Goal: Information Seeking & Learning: Learn about a topic

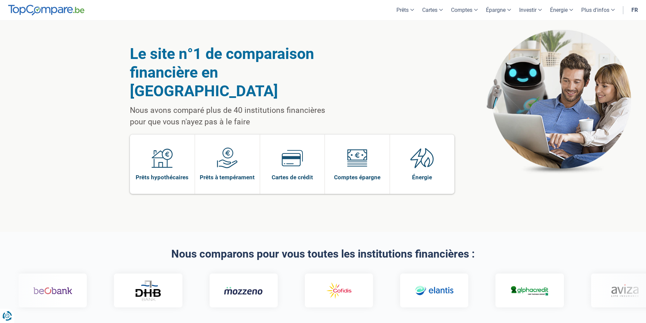
click at [186, 153] on link "Prêts hypothécaires" at bounding box center [162, 164] width 65 height 59
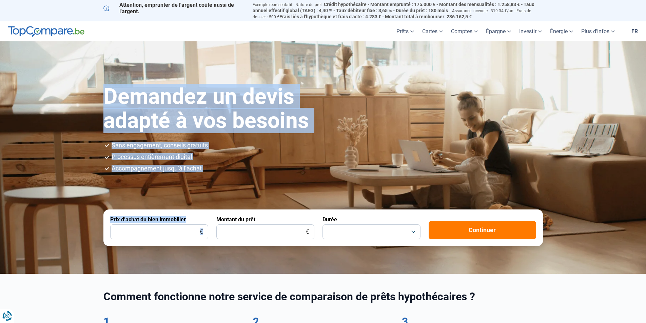
drag, startPoint x: 105, startPoint y: 83, endPoint x: 231, endPoint y: 172, distance: 154.4
click at [231, 172] on section "Demandez un devis adapté à vos besoins Sans engagement, conseils gratuits Proce…" at bounding box center [323, 157] width 646 height 232
click at [231, 172] on div "Demandez un devis adapté à vos besoins Sans engagement, conseils gratuits Proce…" at bounding box center [323, 165] width 448 height 161
drag, startPoint x: 177, startPoint y: 147, endPoint x: 116, endPoint y: 104, distance: 74.1
click at [116, 104] on div "Demandez un devis adapté à vos besoins Sans engagement, conseils gratuits Proce…" at bounding box center [323, 165] width 448 height 161
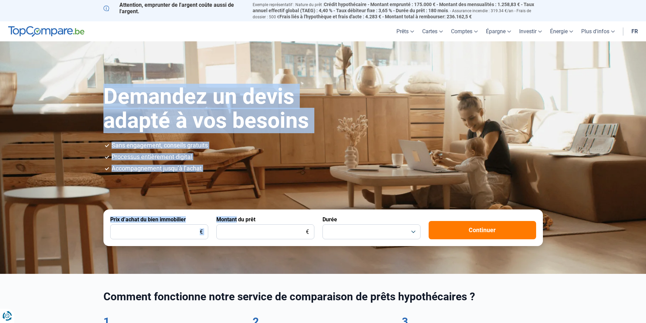
click at [116, 104] on h1 "Demandez un devis adapté à vos besoins" at bounding box center [233, 109] width 260 height 48
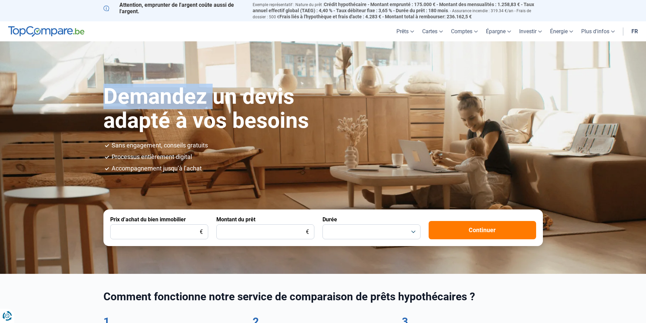
click at [116, 104] on h1 "Demandez un devis adapté à vos besoins" at bounding box center [233, 109] width 260 height 48
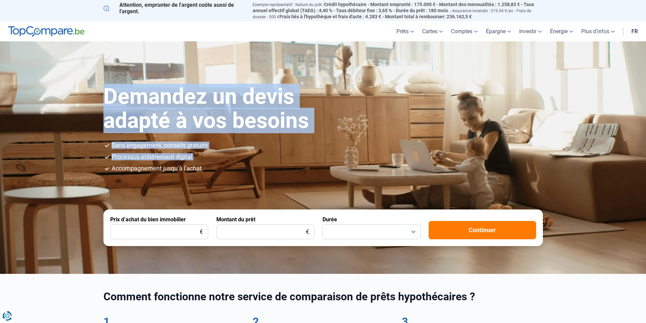
drag, startPoint x: 116, startPoint y: 104, endPoint x: 224, endPoint y: 155, distance: 119.2
click at [224, 156] on div "Demandez un devis adapté à vos besoins Sans engagement, conseils gratuits Proce…" at bounding box center [323, 165] width 448 height 161
click at [224, 155] on li "Processus entièrement digital" at bounding box center [327, 157] width 431 height 6
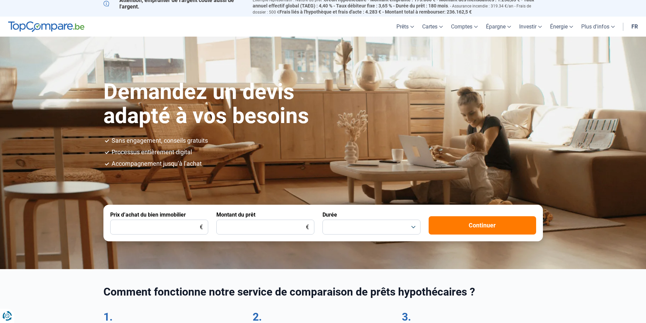
scroll to position [237, 0]
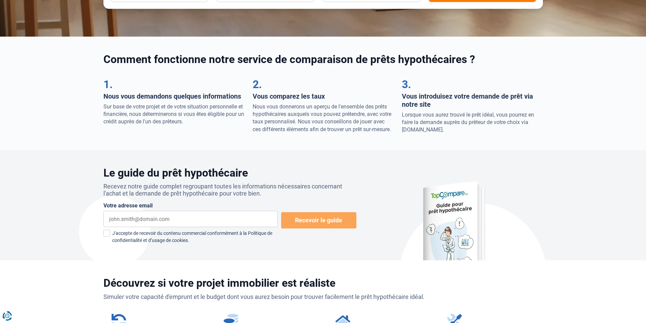
click at [251, 105] on div "2. Vous comparez les taux Nous vous donnerons un aperçu de l'ensemble des prêts…" at bounding box center [323, 105] width 149 height 57
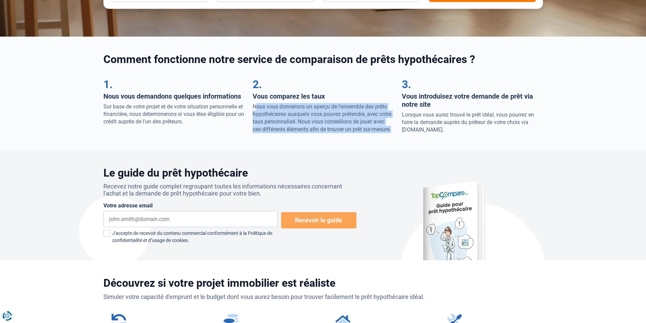
drag, startPoint x: 251, startPoint y: 105, endPoint x: 342, endPoint y: 131, distance: 94.4
click at [341, 131] on div "2. Vous comparez les taux Nous vous donnerons un aperçu de l'ensemble des prêts…" at bounding box center [323, 105] width 149 height 57
click at [342, 131] on p "Nous vous donnerons un aperçu de l'ensemble des prêts hypothécaires auxquels vo…" at bounding box center [323, 118] width 141 height 31
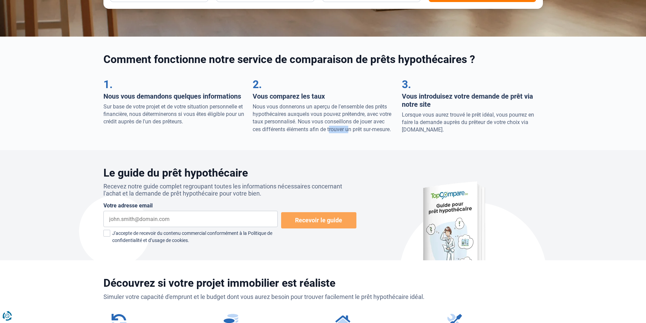
click at [342, 131] on p "Nous vous donnerons un aperçu de l'ensemble des prêts hypothécaires auxquels vo…" at bounding box center [323, 118] width 141 height 31
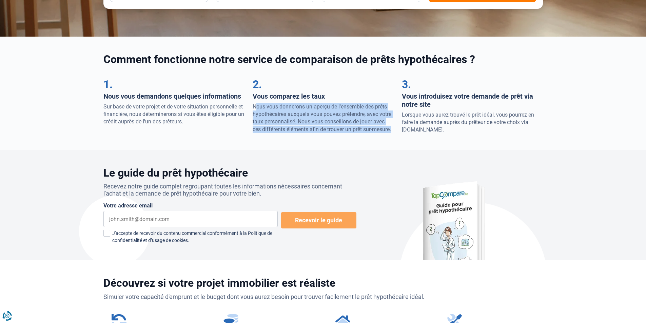
drag, startPoint x: 342, startPoint y: 131, endPoint x: 276, endPoint y: 110, distance: 69.8
click at [276, 110] on p "Nous vous donnerons un aperçu de l'ensemble des prêts hypothécaires auxquels vo…" at bounding box center [323, 118] width 141 height 31
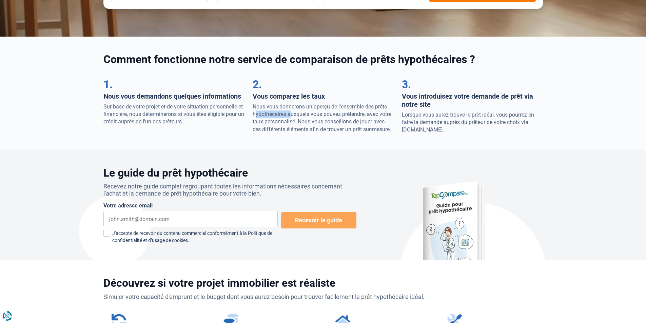
click at [276, 110] on p "Nous vous donnerons un aperçu de l'ensemble des prêts hypothécaires auxquels vo…" at bounding box center [323, 118] width 141 height 31
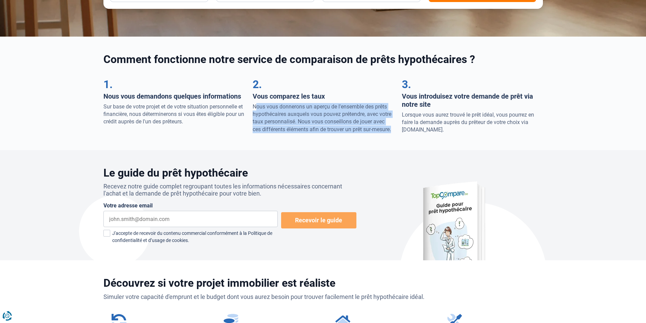
click at [276, 110] on p "Nous vous donnerons un aperçu de l'ensemble des prêts hypothécaires auxquels vo…" at bounding box center [323, 118] width 141 height 31
click at [266, 110] on p "Nous vous donnerons un aperçu de l'ensemble des prêts hypothécaires auxquels vo…" at bounding box center [323, 118] width 141 height 31
drag, startPoint x: 266, startPoint y: 110, endPoint x: 390, endPoint y: 132, distance: 126.4
click at [390, 132] on p "Nous vous donnerons un aperçu de l'ensemble des prêts hypothécaires auxquels vo…" at bounding box center [323, 118] width 141 height 31
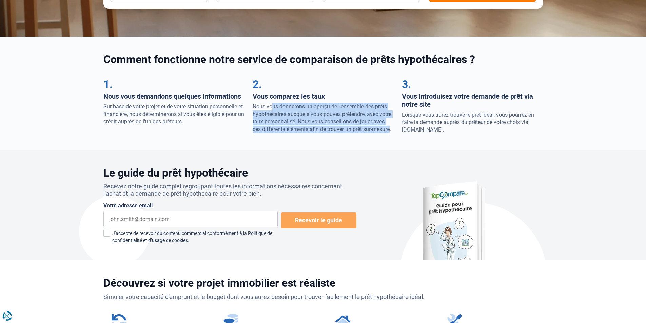
drag, startPoint x: 346, startPoint y: 126, endPoint x: 269, endPoint y: 107, distance: 78.7
click at [269, 107] on p "Nous vous donnerons un aperçu de l'ensemble des prêts hypothécaires auxquels vo…" at bounding box center [323, 118] width 141 height 31
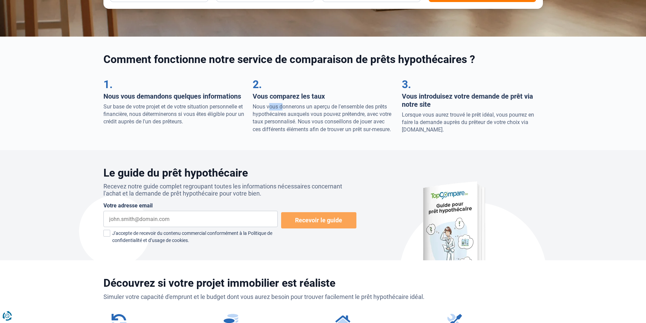
click at [269, 107] on p "Nous vous donnerons un aperçu de l'ensemble des prêts hypothécaires auxquels vo…" at bounding box center [323, 118] width 141 height 31
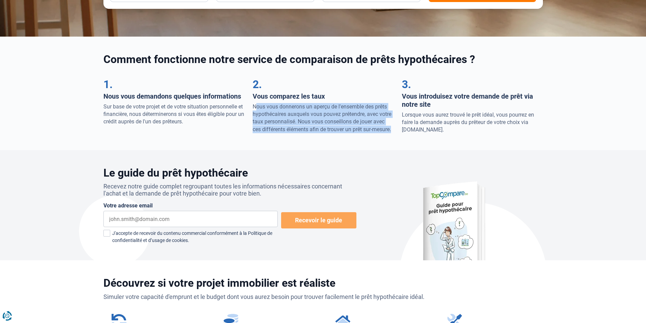
click at [269, 107] on p "Nous vous donnerons un aperçu de l'ensemble des prêts hypothécaires auxquels vo…" at bounding box center [323, 118] width 141 height 31
click at [263, 107] on p "Nous vous donnerons un aperçu de l'ensemble des prêts hypothécaires auxquels vo…" at bounding box center [323, 118] width 141 height 31
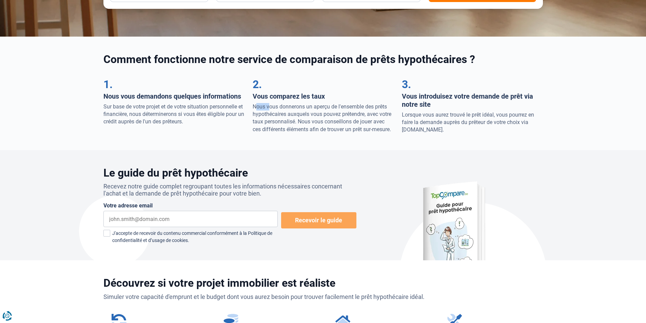
click at [263, 107] on p "Nous vous donnerons un aperçu de l'ensemble des prêts hypothécaires auxquels vo…" at bounding box center [323, 118] width 141 height 31
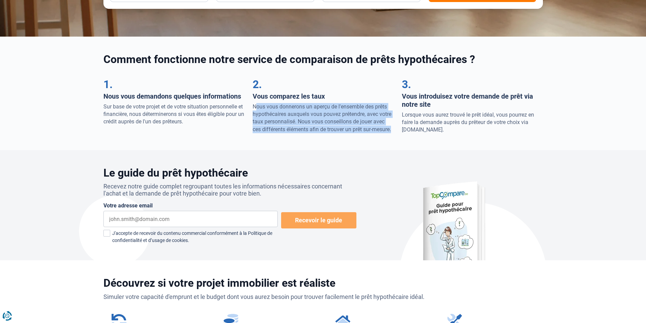
drag, startPoint x: 263, startPoint y: 107, endPoint x: 343, endPoint y: 128, distance: 83.2
click at [336, 126] on p "Nous vous donnerons un aperçu de l'ensemble des prêts hypothécaires auxquels vo…" at bounding box center [323, 118] width 141 height 31
click at [343, 128] on p "Nous vous donnerons un aperçu de l'ensemble des prêts hypothécaires auxquels vo…" at bounding box center [323, 118] width 141 height 31
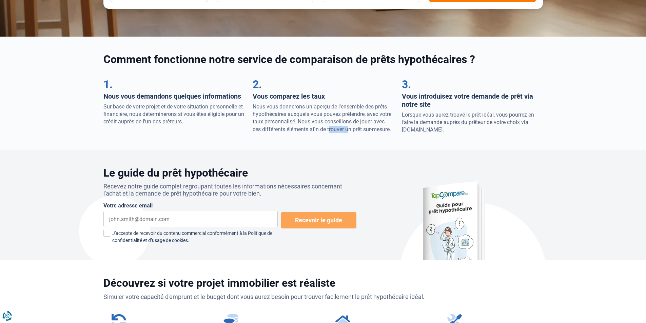
click at [343, 128] on p "Nous vous donnerons un aperçu de l'ensemble des prêts hypothécaires auxquels vo…" at bounding box center [323, 118] width 141 height 31
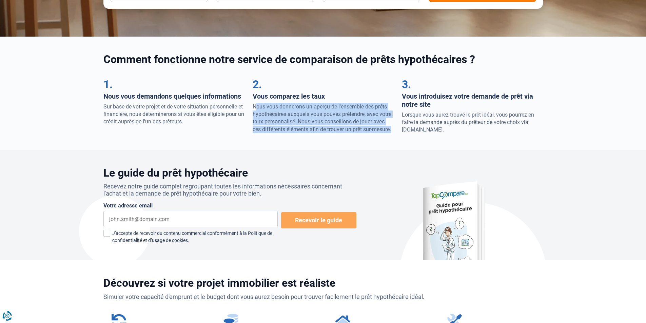
drag, startPoint x: 343, startPoint y: 128, endPoint x: 316, endPoint y: 114, distance: 31.2
click at [316, 114] on p "Nous vous donnerons un aperçu de l'ensemble des prêts hypothécaires auxquels vo…" at bounding box center [323, 118] width 141 height 31
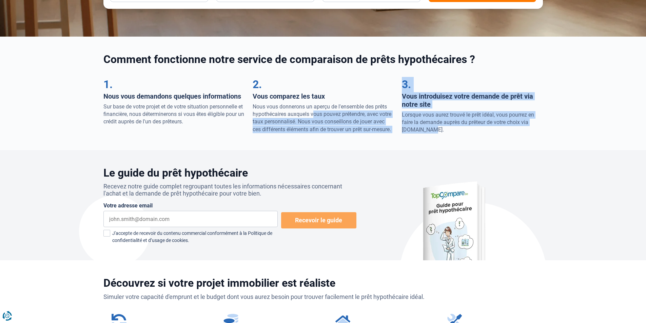
drag, startPoint x: 316, startPoint y: 114, endPoint x: 403, endPoint y: 131, distance: 88.9
click at [403, 131] on div "1. Nous vous demandons quelques informations Sur base de votre projet et de vot…" at bounding box center [323, 105] width 448 height 57
click at [390, 130] on p "Nous vous donnerons un aperçu de l'ensemble des prêts hypothécaires auxquels vo…" at bounding box center [323, 118] width 141 height 31
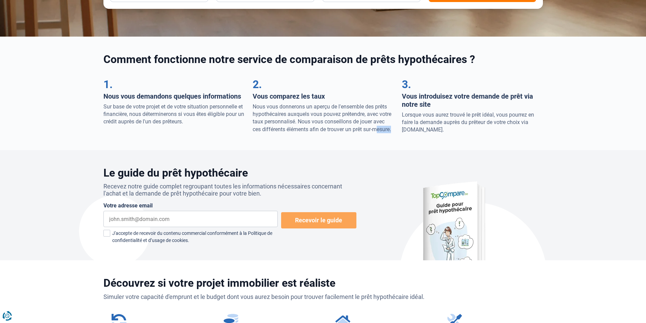
click at [390, 130] on p "Nous vous donnerons un aperçu de l'ensemble des prêts hypothécaires auxquels vo…" at bounding box center [323, 118] width 141 height 31
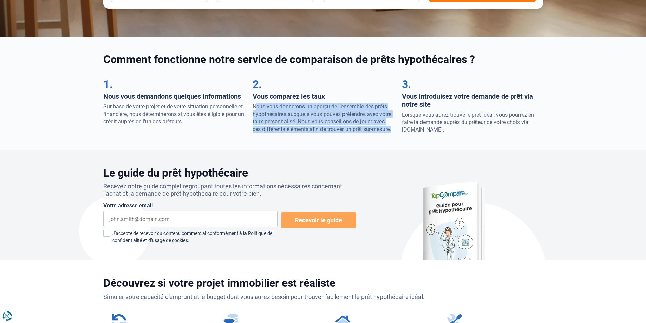
click at [390, 130] on p "Nous vous donnerons un aperçu de l'ensemble des prêts hypothécaires auxquels vo…" at bounding box center [323, 118] width 141 height 31
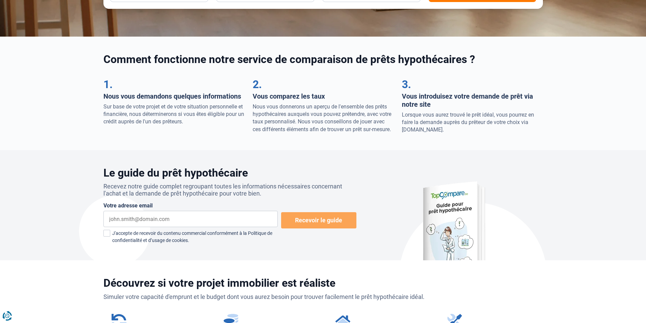
click at [413, 115] on p "Lorsque vous aurez trouvé le prêt idéal, vous pourrez en faire la demande auprè…" at bounding box center [472, 122] width 141 height 23
drag, startPoint x: 413, startPoint y: 115, endPoint x: 455, endPoint y: 132, distance: 45.2
click at [455, 132] on p "Lorsque vous aurez trouvé le prêt idéal, vous pourrez en faire la demande auprè…" at bounding box center [472, 122] width 141 height 23
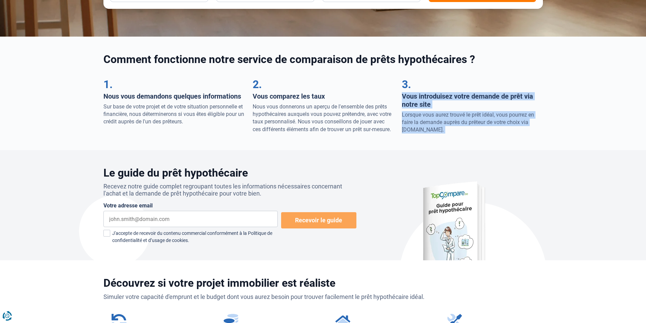
drag, startPoint x: 455, startPoint y: 132, endPoint x: 463, endPoint y: 85, distance: 46.8
click at [463, 85] on div "3. Vous introduisez votre demande de prêt via notre site Lorsque vous aurez tro…" at bounding box center [472, 105] width 141 height 57
drag, startPoint x: 463, startPoint y: 85, endPoint x: 460, endPoint y: 126, distance: 40.4
click at [460, 126] on div "3. Vous introduisez votre demande de prêt via notre site Lorsque vous aurez tro…" at bounding box center [472, 105] width 141 height 57
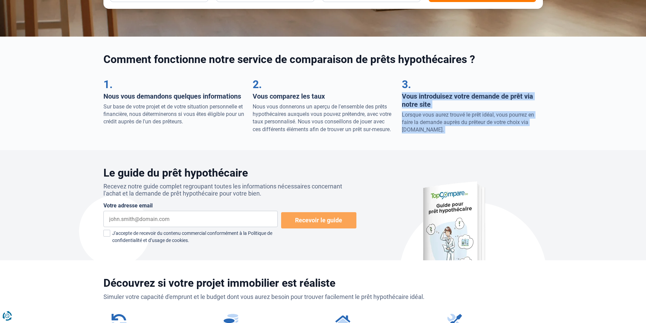
click at [460, 126] on p "Lorsque vous aurez trouvé le prêt idéal, vous pourrez en faire la demande auprè…" at bounding box center [472, 122] width 141 height 23
drag, startPoint x: 460, startPoint y: 126, endPoint x: 462, endPoint y: 105, distance: 20.4
click at [462, 106] on div "3. Vous introduisez votre demande de prêt via notre site Lorsque vous aurez tro…" at bounding box center [472, 105] width 141 height 57
click at [462, 105] on h3 "Vous introduisez votre demande de prêt via notre site" at bounding box center [472, 100] width 141 height 16
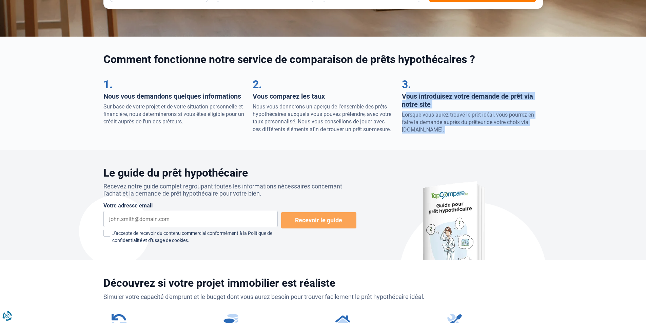
click at [462, 105] on h3 "Vous introduisez votre demande de prêt via notre site" at bounding box center [472, 100] width 141 height 16
drag, startPoint x: 462, startPoint y: 105, endPoint x: 462, endPoint y: 126, distance: 20.7
click at [462, 126] on div "3. Vous introduisez votre demande de prêt via notre site Lorsque vous aurez tro…" at bounding box center [472, 105] width 141 height 57
click at [462, 126] on p "Lorsque vous aurez trouvé le prêt idéal, vous pourrez en faire la demande auprè…" at bounding box center [472, 122] width 141 height 23
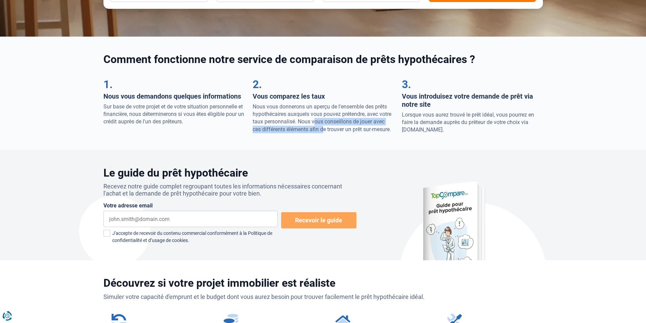
drag, startPoint x: 312, startPoint y: 123, endPoint x: 321, endPoint y: 130, distance: 10.9
click at [321, 130] on p "Nous vous donnerons un aperçu de l'ensemble des prêts hypothécaires auxquels vo…" at bounding box center [323, 118] width 141 height 31
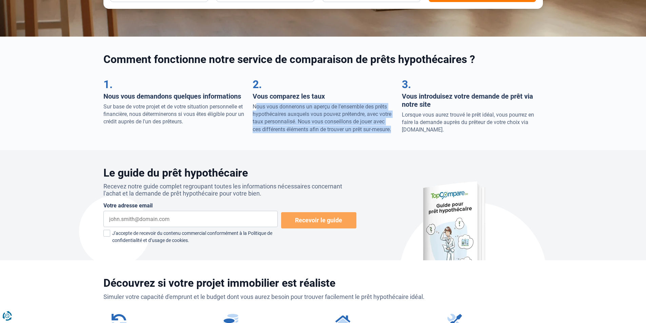
click at [321, 130] on p "Nous vous donnerons un aperçu de l'ensemble des prêts hypothécaires auxquels vo…" at bounding box center [323, 118] width 141 height 31
click at [326, 129] on p "Nous vous donnerons un aperçu de l'ensemble des prêts hypothécaires auxquels vo…" at bounding box center [323, 118] width 141 height 31
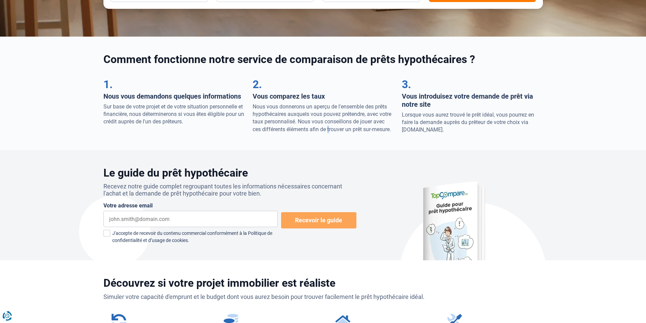
click at [326, 129] on p "Nous vous donnerons un aperçu de l'ensemble des prêts hypothécaires auxquels vo…" at bounding box center [323, 118] width 141 height 31
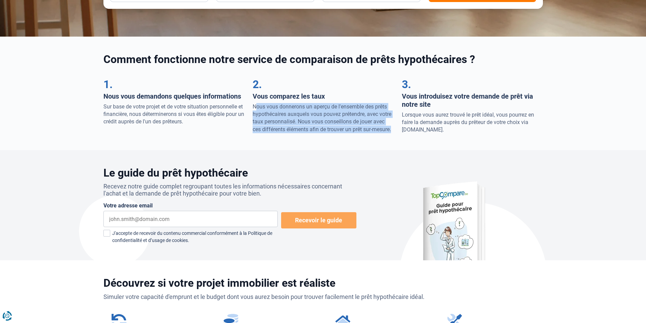
click at [326, 129] on p "Nous vous donnerons un aperçu de l'ensemble des prêts hypothécaires auxquels vo…" at bounding box center [323, 118] width 141 height 31
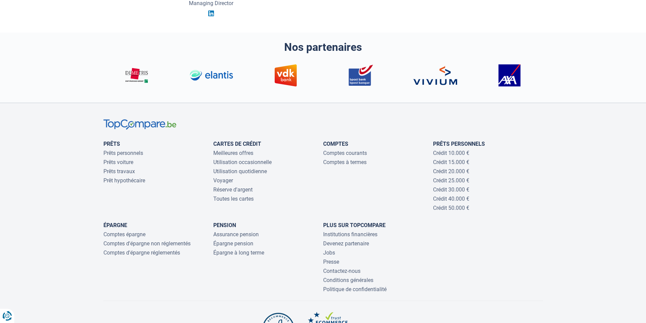
scroll to position [1893, 0]
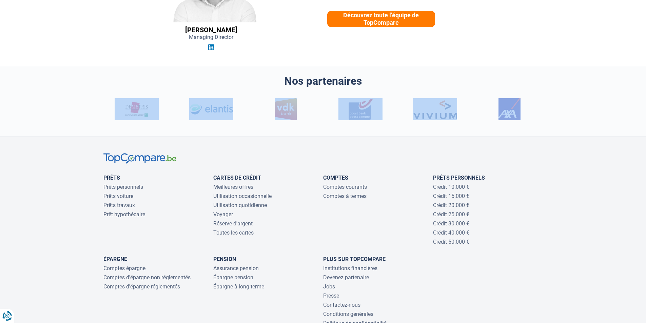
drag, startPoint x: 99, startPoint y: 124, endPoint x: 549, endPoint y: 116, distance: 449.7
click at [549, 116] on section "Nos partenaires" at bounding box center [323, 101] width 646 height 70
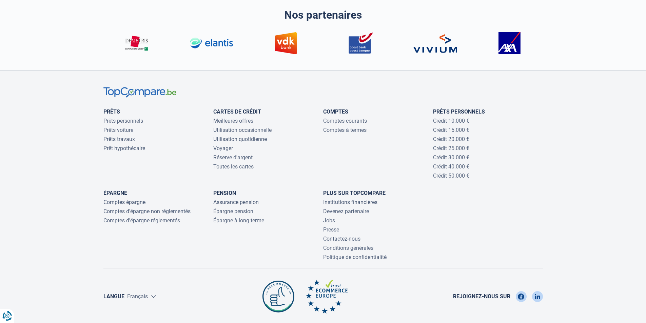
scroll to position [2029, 0]
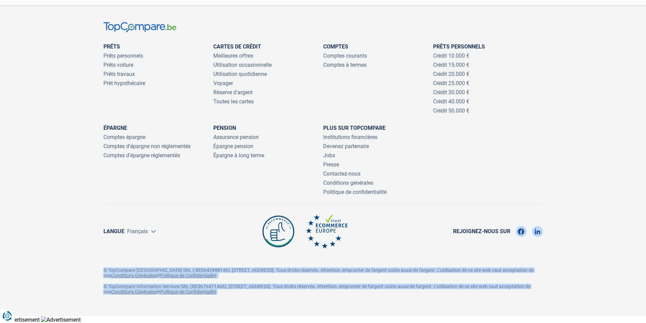
drag, startPoint x: 96, startPoint y: 268, endPoint x: 335, endPoint y: 302, distance: 241.2
click at [334, 302] on footer "Prêts Prêts personnels Prêts voiture Prêts travaux Prêt hypothécaire Cartes de …" at bounding box center [323, 160] width 646 height 311
click at [337, 300] on footer "Prêts Prêts personnels Prêts voiture Prêts travaux Prêt hypothécaire Cartes de …" at bounding box center [323, 160] width 646 height 311
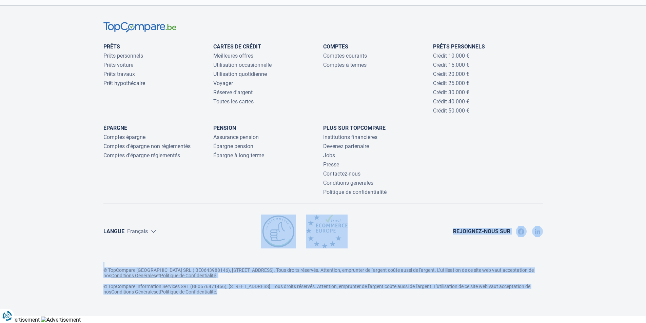
drag, startPoint x: 316, startPoint y: 297, endPoint x: 219, endPoint y: 253, distance: 105.9
click at [219, 253] on div "Prêts Prêts personnels Prêts voiture Prêts travaux Prêt hypothécaire Cartes de …" at bounding box center [323, 161] width 448 height 278
click at [219, 253] on div "Langue Nederlands Français Rejoignez-nous sur" at bounding box center [323, 238] width 448 height 47
drag, startPoint x: 215, startPoint y: 253, endPoint x: 310, endPoint y: 293, distance: 103.0
click at [310, 293] on div "Prêts Prêts personnels Prêts voiture Prêts travaux Prêt hypothécaire Cartes de …" at bounding box center [323, 161] width 448 height 278
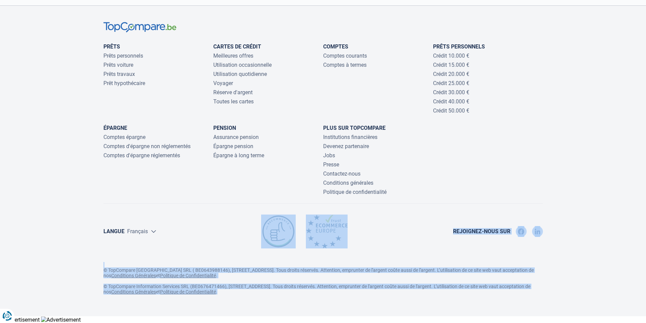
click at [310, 293] on p "© TopCompare Information Services SRL (BE0676471466), Rue de Livourne 7, 1060 S…" at bounding box center [322, 289] width 439 height 11
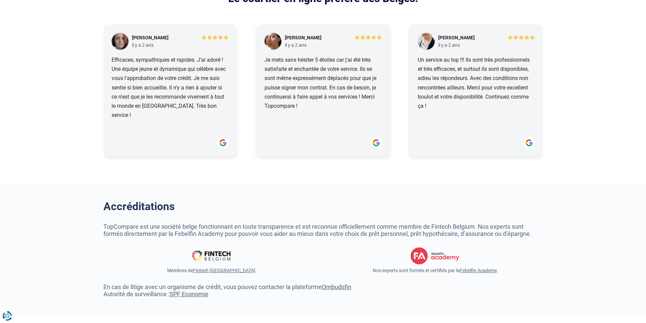
scroll to position [1588, 0]
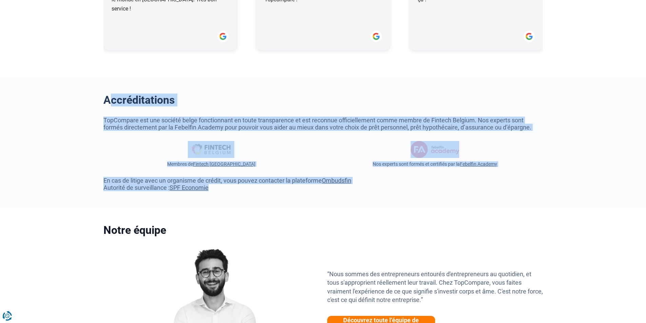
drag, startPoint x: 251, startPoint y: 206, endPoint x: 91, endPoint y: 112, distance: 185.9
click at [91, 112] on section "Accréditations TopCompare est une société belge fonctionnant en toute transpare…" at bounding box center [323, 142] width 646 height 130
drag, startPoint x: 91, startPoint y: 112, endPoint x: 288, endPoint y: 190, distance: 211.8
click at [288, 190] on section "Accréditations TopCompare est une société belge fonctionnant en toute transpare…" at bounding box center [323, 142] width 646 height 130
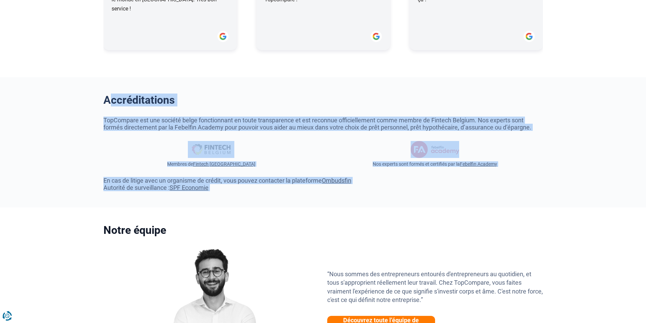
click at [288, 190] on p "En cas de litige avec un organisme de crédit, vous pouvez contacter la platefor…" at bounding box center [322, 184] width 439 height 14
drag, startPoint x: 288, startPoint y: 190, endPoint x: 103, endPoint y: 120, distance: 197.6
click at [103, 120] on div "TopCompare est une société belge fonctionnant en toute transparence et est reco…" at bounding box center [323, 154] width 448 height 75
click at [103, 120] on p "TopCompare est une société belge fonctionnant en toute transparence et est reco…" at bounding box center [322, 124] width 439 height 14
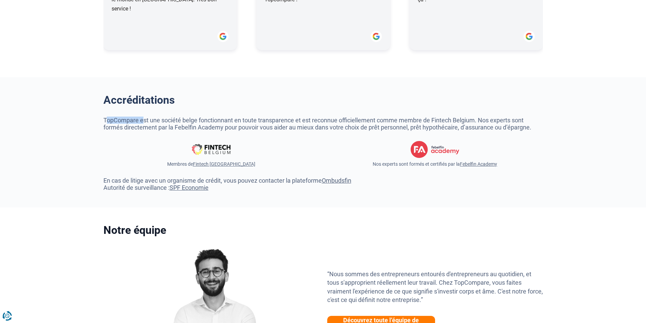
click at [103, 120] on p "TopCompare est une société belge fonctionnant en toute transparence et est reco…" at bounding box center [322, 124] width 439 height 14
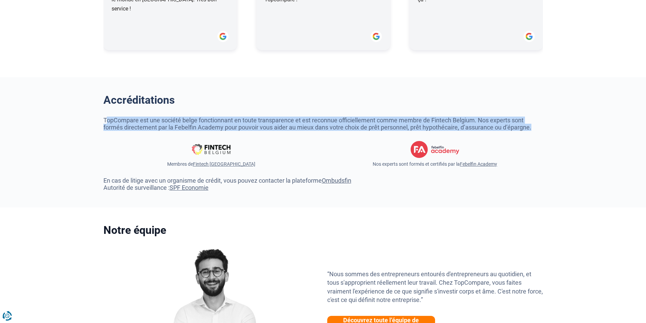
drag, startPoint x: 103, startPoint y: 120, endPoint x: 105, endPoint y: 130, distance: 10.0
click at [105, 130] on p "TopCompare est une société belge fonctionnant en toute transparence et est reco…" at bounding box center [322, 124] width 439 height 14
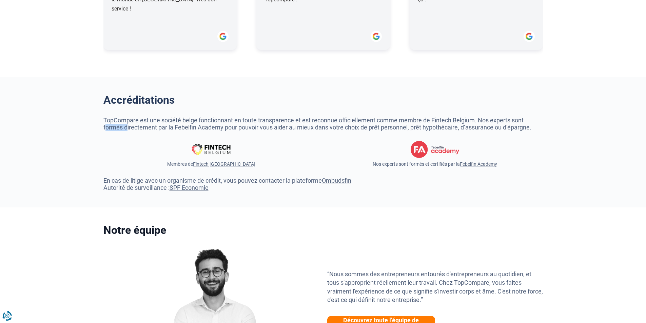
click at [105, 130] on p "TopCompare est une société belge fonctionnant en toute transparence et est reco…" at bounding box center [322, 124] width 439 height 14
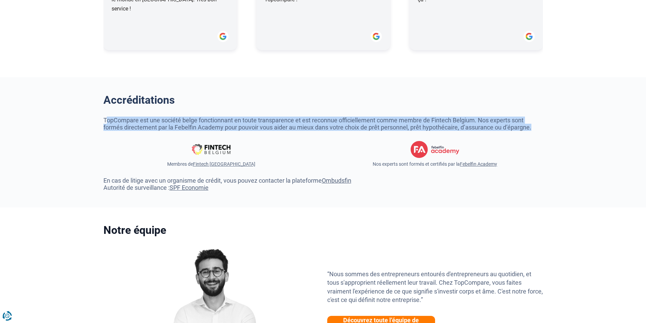
drag, startPoint x: 105, startPoint y: 130, endPoint x: 109, endPoint y: 121, distance: 9.8
click at [109, 121] on p "TopCompare est une société belge fonctionnant en toute transparence et est reco…" at bounding box center [322, 124] width 439 height 14
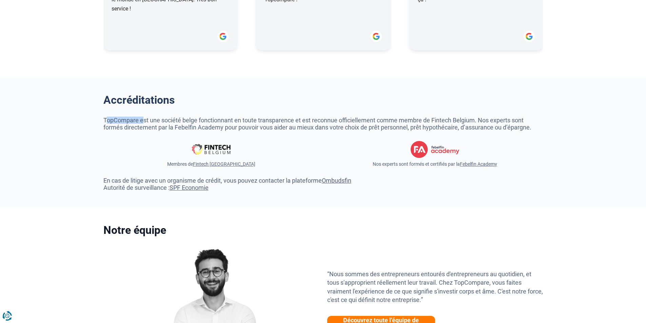
click at [109, 121] on p "TopCompare est une société belge fonctionnant en toute transparence et est reco…" at bounding box center [322, 124] width 439 height 14
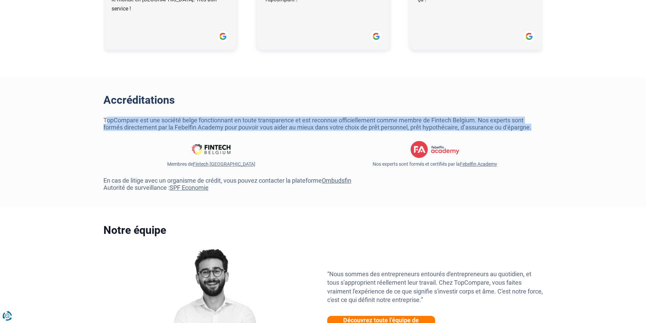
drag, startPoint x: 109, startPoint y: 121, endPoint x: 109, endPoint y: 131, distance: 10.2
click at [109, 131] on p "TopCompare est une société belge fonctionnant en toute transparence et est reco…" at bounding box center [322, 124] width 439 height 14
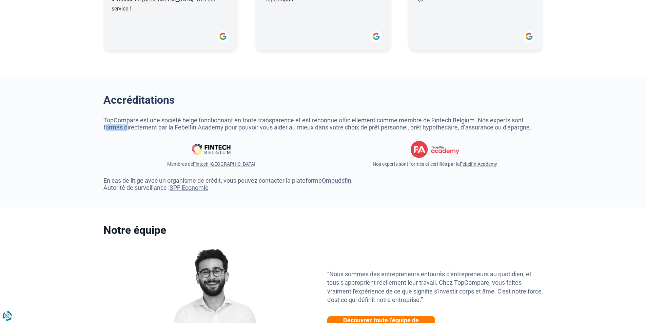
click at [109, 131] on p "TopCompare est une société belge fonctionnant en toute transparence et est reco…" at bounding box center [322, 124] width 439 height 14
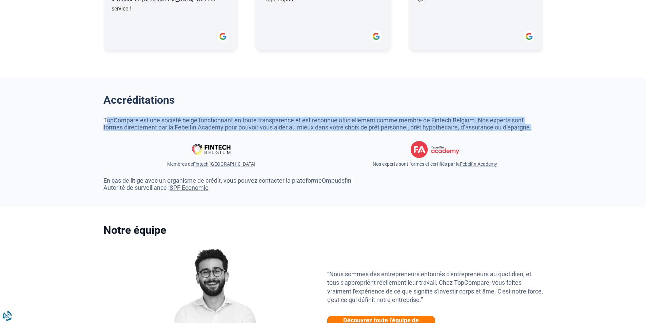
drag, startPoint x: 109, startPoint y: 131, endPoint x: 109, endPoint y: 120, distance: 10.5
click at [109, 120] on p "TopCompare est une société belge fonctionnant en toute transparence et est reco…" at bounding box center [322, 124] width 439 height 14
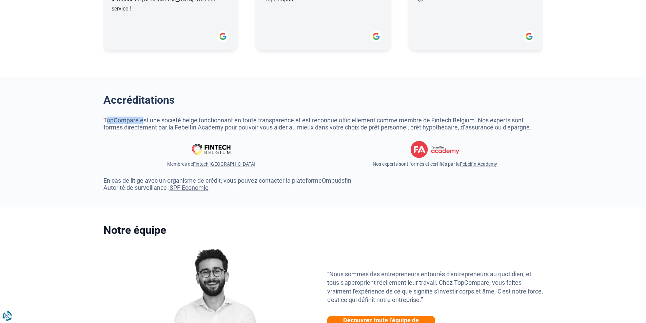
click at [109, 120] on p "TopCompare est une société belge fonctionnant en toute transparence et est reco…" at bounding box center [322, 124] width 439 height 14
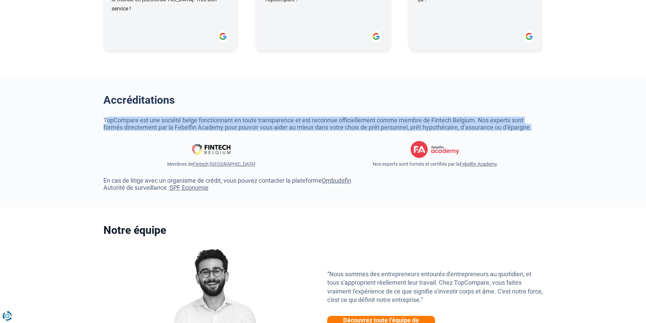
drag, startPoint x: 109, startPoint y: 120, endPoint x: 108, endPoint y: 132, distance: 11.2
click at [108, 131] on p "TopCompare est une société belge fonctionnant en toute transparence et est reco…" at bounding box center [322, 124] width 439 height 14
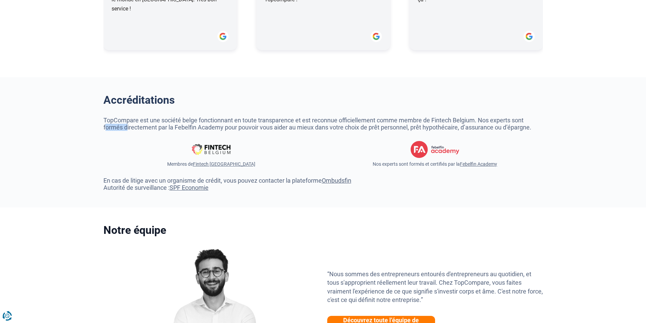
click at [108, 131] on p "TopCompare est une société belge fonctionnant en toute transparence et est reco…" at bounding box center [322, 124] width 439 height 14
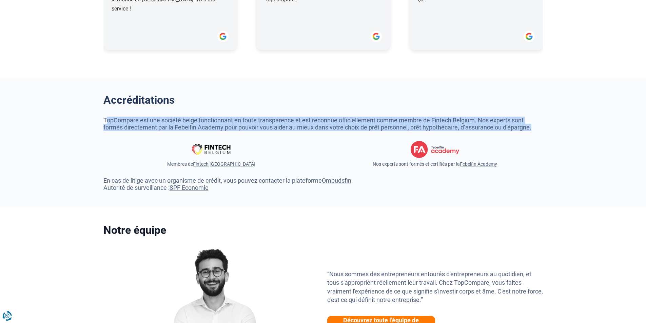
drag, startPoint x: 108, startPoint y: 132, endPoint x: 107, endPoint y: 120, distance: 11.5
click at [107, 121] on p "TopCompare est une société belge fonctionnant en toute transparence et est reco…" at bounding box center [322, 124] width 439 height 14
click at [107, 120] on p "TopCompare est une société belge fonctionnant en toute transparence et est reco…" at bounding box center [322, 124] width 439 height 14
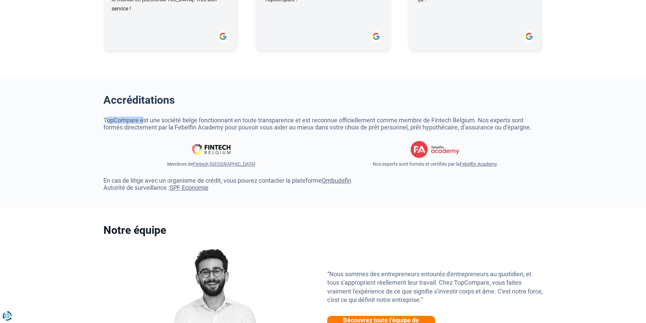
click at [107, 120] on p "TopCompare est une société belge fonctionnant en toute transparence et est reco…" at bounding box center [322, 124] width 439 height 14
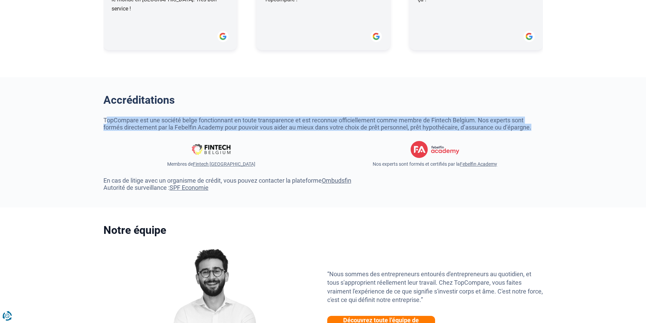
drag, startPoint x: 107, startPoint y: 120, endPoint x: 107, endPoint y: 129, distance: 9.2
click at [107, 129] on p "TopCompare est une société belge fonctionnant en toute transparence et est reco…" at bounding box center [322, 124] width 439 height 14
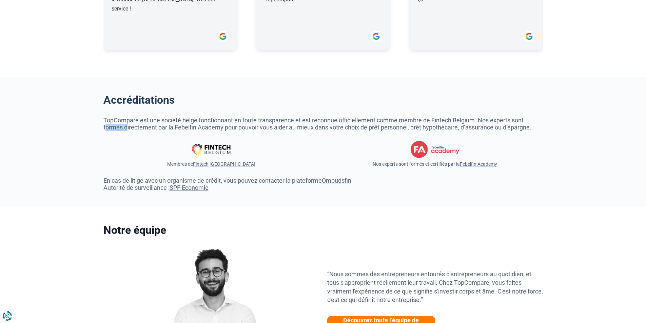
click at [107, 129] on p "TopCompare est une société belge fonctionnant en toute transparence et est reco…" at bounding box center [322, 124] width 439 height 14
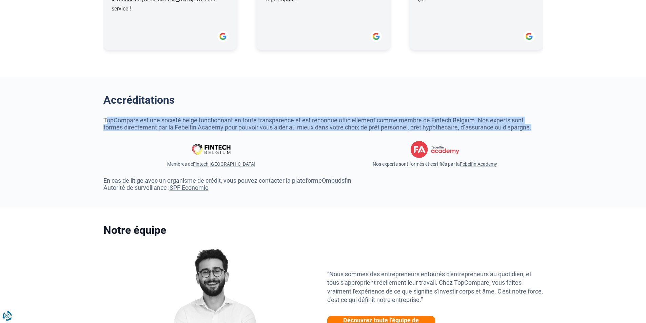
drag, startPoint x: 107, startPoint y: 129, endPoint x: 109, endPoint y: 121, distance: 8.3
click at [109, 121] on p "TopCompare est une société belge fonctionnant en toute transparence et est reco…" at bounding box center [322, 124] width 439 height 14
click at [109, 120] on p "TopCompare est une société belge fonctionnant en toute transparence et est reco…" at bounding box center [322, 124] width 439 height 14
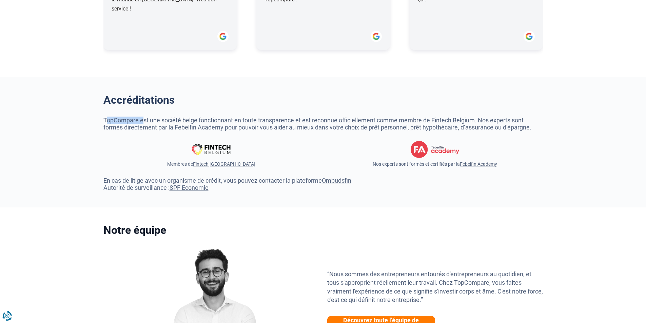
click at [109, 120] on p "TopCompare est une société belge fonctionnant en toute transparence et est reco…" at bounding box center [322, 124] width 439 height 14
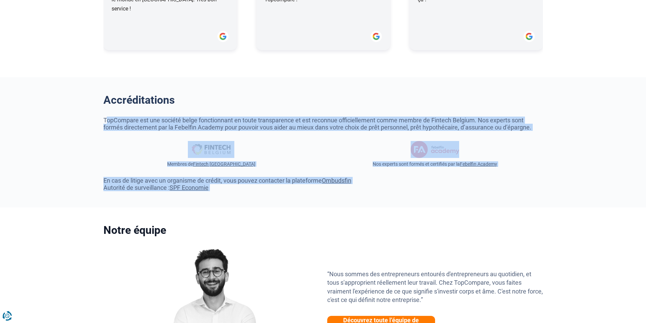
drag, startPoint x: 109, startPoint y: 120, endPoint x: 256, endPoint y: 194, distance: 164.5
click at [256, 191] on div "TopCompare est une société belge fonctionnant en toute transparence et est reco…" at bounding box center [323, 154] width 448 height 75
click at [256, 191] on p "En cas de litige avec un organisme de crédit, vous pouvez contacter la platefor…" at bounding box center [322, 184] width 439 height 14
drag, startPoint x: 256, startPoint y: 194, endPoint x: 93, endPoint y: 117, distance: 180.5
click at [93, 117] on section "Accréditations TopCompare est une société belge fonctionnant en toute transpare…" at bounding box center [323, 142] width 646 height 130
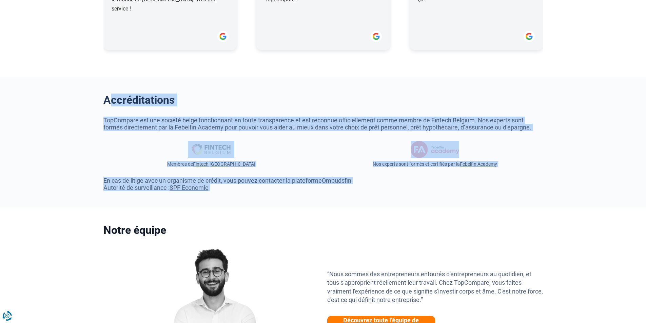
click at [93, 117] on section "Accréditations TopCompare est une société belge fonctionnant en toute transpare…" at bounding box center [323, 142] width 646 height 130
drag, startPoint x: 93, startPoint y: 117, endPoint x: 276, endPoint y: 204, distance: 202.5
click at [276, 204] on section "Accréditations TopCompare est une société belge fonctionnant en toute transpare…" at bounding box center [323, 142] width 646 height 130
drag, startPoint x: 276, startPoint y: 204, endPoint x: 110, endPoint y: 115, distance: 188.9
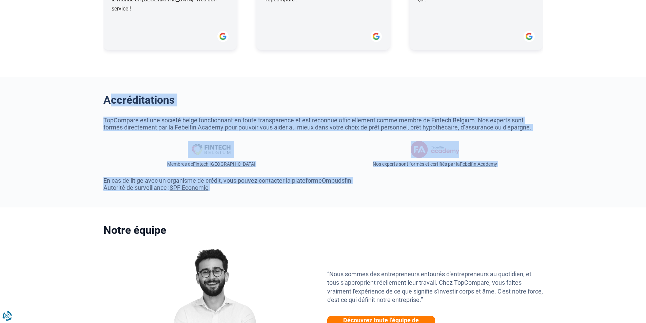
click at [110, 115] on section "Accréditations TopCompare est une société belge fonctionnant en toute transpare…" at bounding box center [323, 142] width 646 height 130
click at [110, 115] on div "Accréditations" at bounding box center [323, 105] width 448 height 23
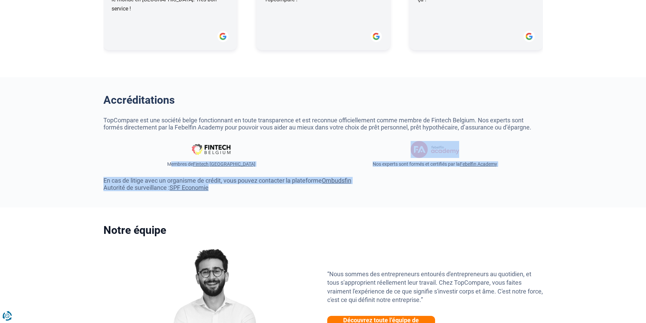
drag, startPoint x: 239, startPoint y: 186, endPoint x: 261, endPoint y: 200, distance: 25.6
click at [261, 200] on section "Accréditations TopCompare est une société belge fonctionnant en toute transpare…" at bounding box center [323, 142] width 646 height 130
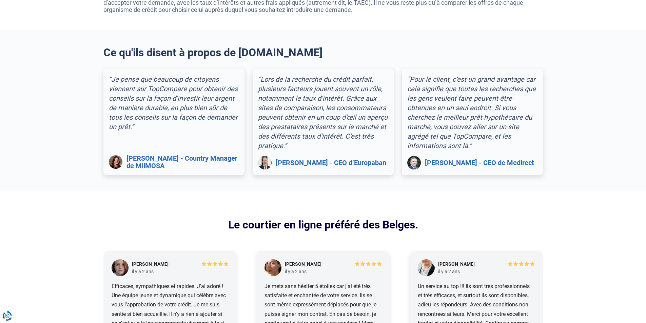
scroll to position [1255, 0]
drag, startPoint x: 155, startPoint y: 134, endPoint x: 154, endPoint y: 120, distance: 14.3
click at [154, 120] on div "“Je pense que beaucoup de citoyens viennent sur TopCompare pour obtenir des con…" at bounding box center [173, 123] width 141 height 106
click at [154, 120] on div "“Je pense que beaucoup de citoyens viennent sur TopCompare pour obtenir des con…" at bounding box center [174, 103] width 130 height 57
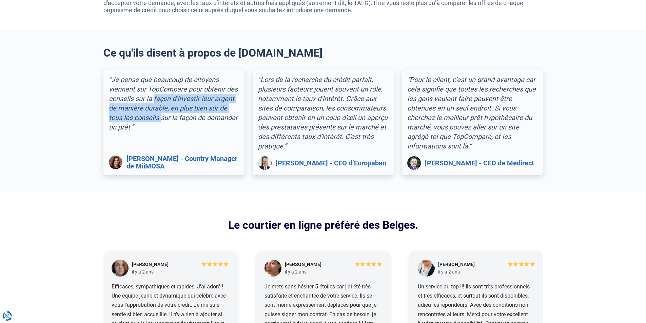
drag, startPoint x: 154, startPoint y: 120, endPoint x: 151, endPoint y: 98, distance: 22.2
click at [151, 99] on div "“Je pense que beaucoup de citoyens viennent sur TopCompare pour obtenir des con…" at bounding box center [174, 103] width 130 height 57
click at [151, 98] on div "“Je pense que beaucoup de citoyens viennent sur TopCompare pour obtenir des con…" at bounding box center [174, 103] width 130 height 57
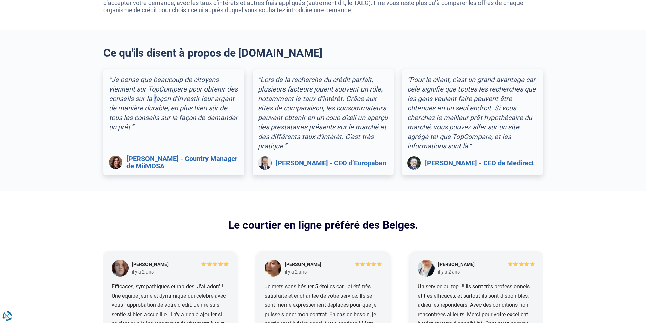
click at [151, 98] on div "“Je pense que beaucoup de citoyens viennent sur TopCompare pour obtenir des con…" at bounding box center [174, 103] width 130 height 57
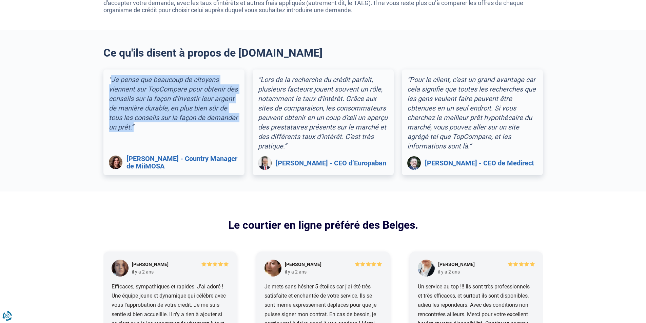
drag, startPoint x: 151, startPoint y: 98, endPoint x: 154, endPoint y: 127, distance: 28.6
click at [154, 127] on div "“Je pense que beaucoup de citoyens viennent sur TopCompare pour obtenir des con…" at bounding box center [174, 103] width 130 height 57
drag, startPoint x: 154, startPoint y: 127, endPoint x: 157, endPoint y: 100, distance: 27.4
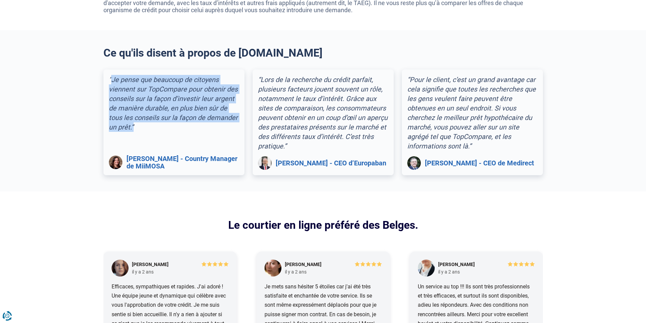
click at [157, 100] on div "“Je pense que beaucoup de citoyens viennent sur TopCompare pour obtenir des con…" at bounding box center [174, 103] width 130 height 57
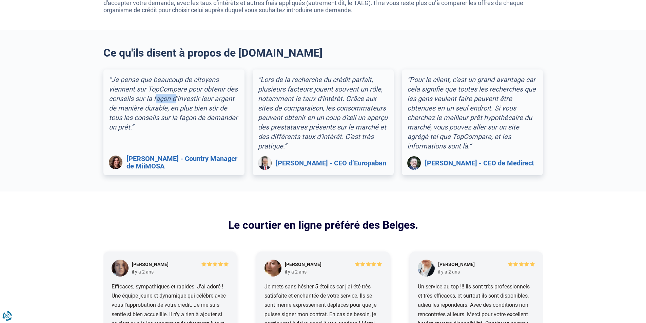
click at [157, 100] on div "“Je pense que beaucoup de citoyens viennent sur TopCompare pour obtenir des con…" at bounding box center [174, 103] width 130 height 57
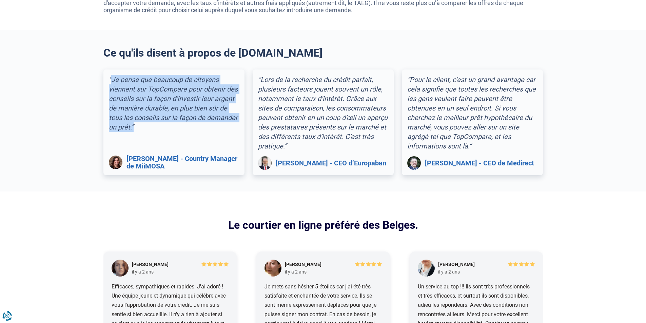
drag, startPoint x: 157, startPoint y: 100, endPoint x: 162, endPoint y: 122, distance: 22.5
click at [162, 122] on div "“Je pense que beaucoup de citoyens viennent sur TopCompare pour obtenir des con…" at bounding box center [174, 103] width 130 height 57
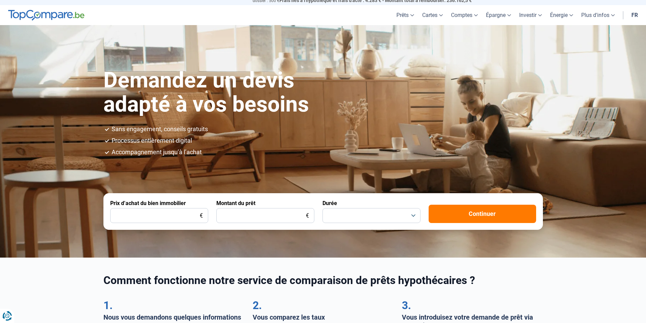
scroll to position [0, 0]
